Goal: Task Accomplishment & Management: Manage account settings

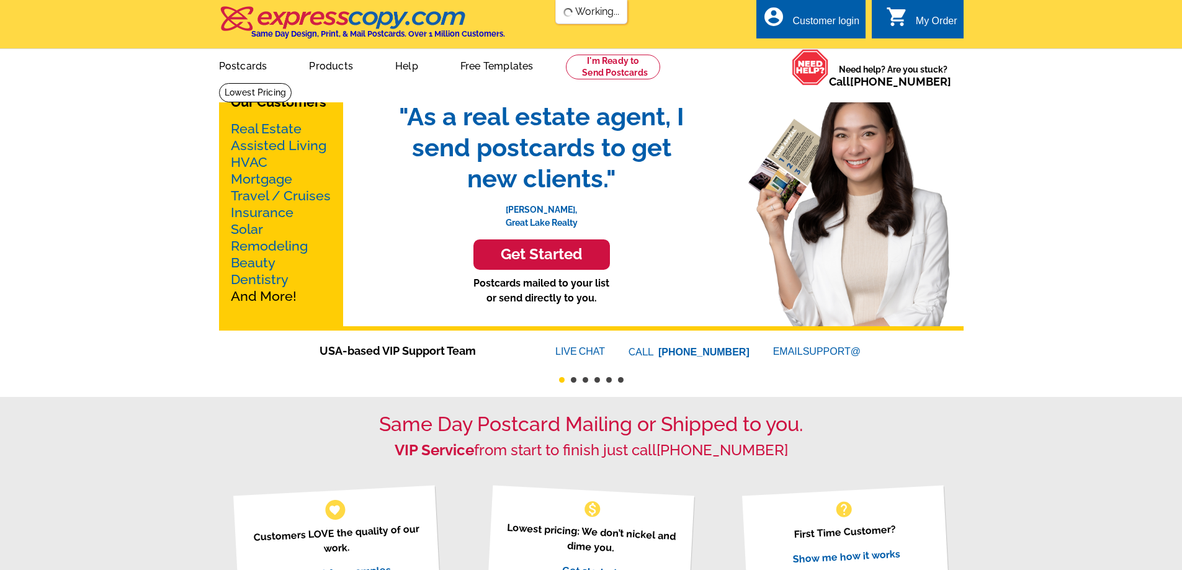
click at [825, 11] on div "account_circle Customer login" at bounding box center [810, 18] width 109 height 39
click at [802, 17] on div "Customer login" at bounding box center [825, 24] width 67 height 17
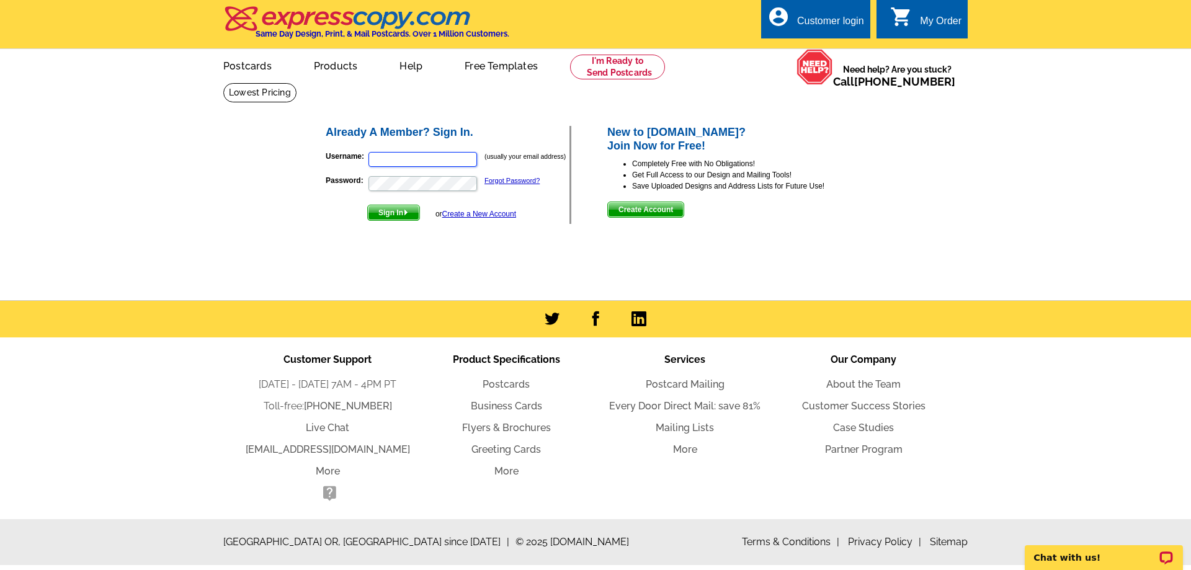
type input "[EMAIL_ADDRESS][DOMAIN_NAME]"
click at [379, 217] on span "Sign In" at bounding box center [394, 212] width 52 height 15
